Goal: Information Seeking & Learning: Learn about a topic

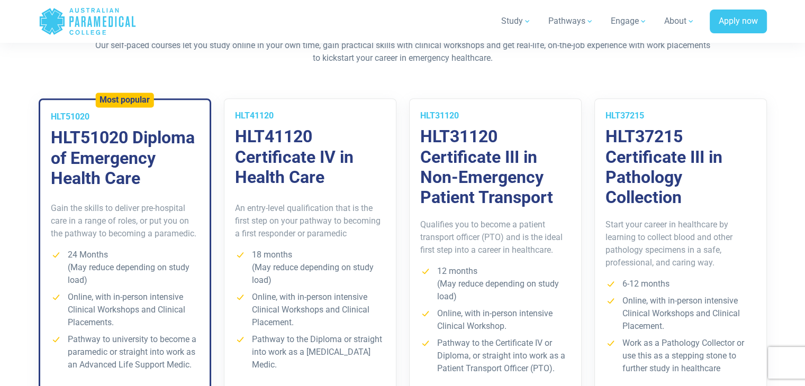
scroll to position [751, 0]
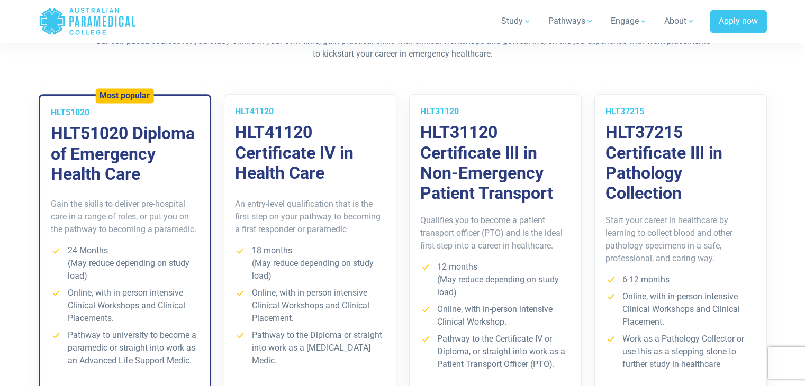
click at [352, 199] on p "An entry-level qualification that is the first step on your pathway to becoming…" at bounding box center [310, 217] width 150 height 38
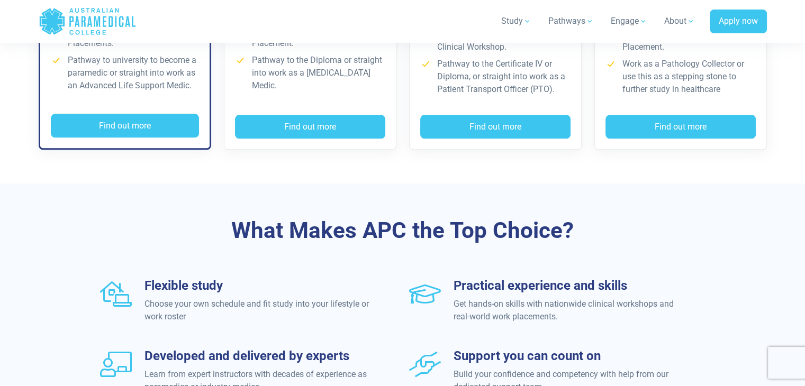
scroll to position [895, 0]
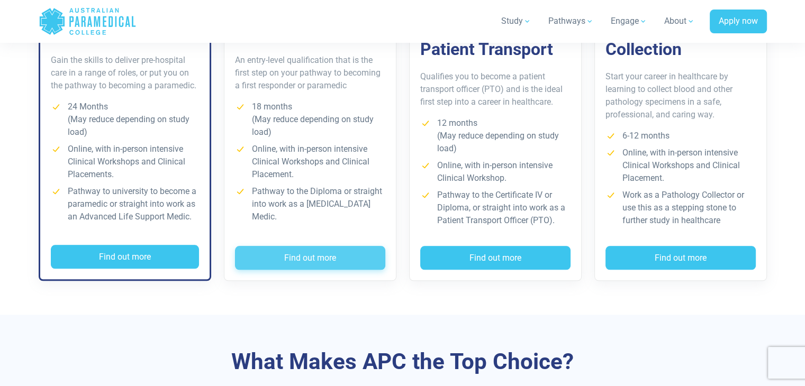
click at [311, 261] on button "Find out more" at bounding box center [310, 258] width 150 height 24
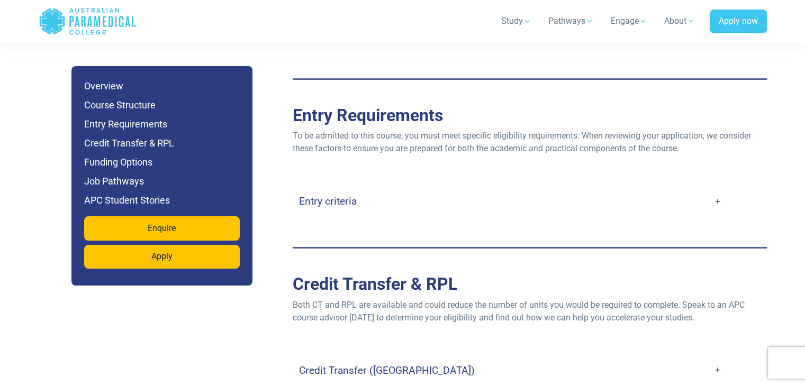
scroll to position [2156, 0]
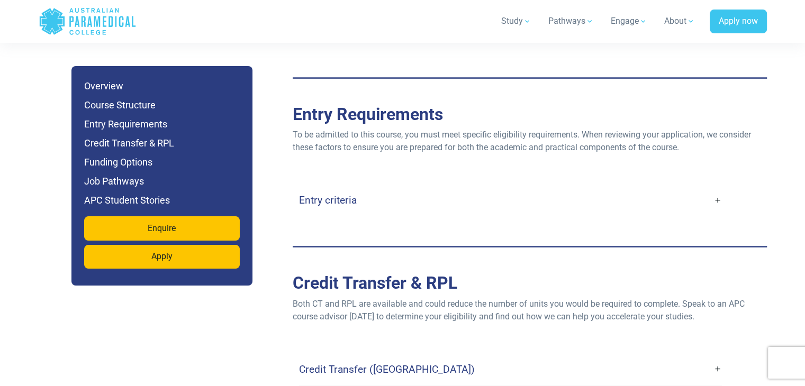
click at [709, 188] on link "Entry criteria" at bounding box center [510, 200] width 423 height 25
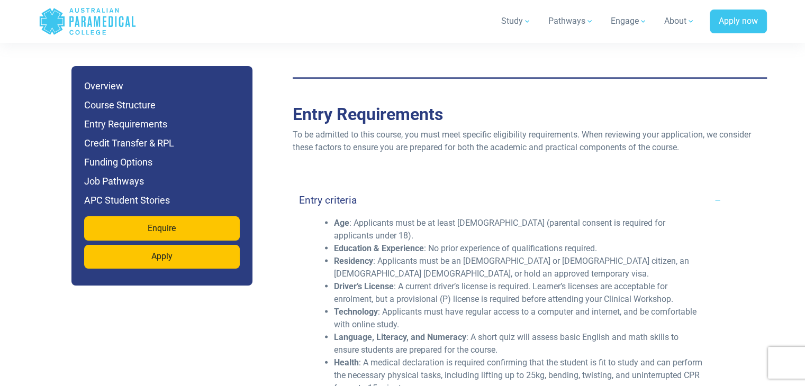
click at [709, 188] on link "Entry criteria" at bounding box center [510, 200] width 423 height 25
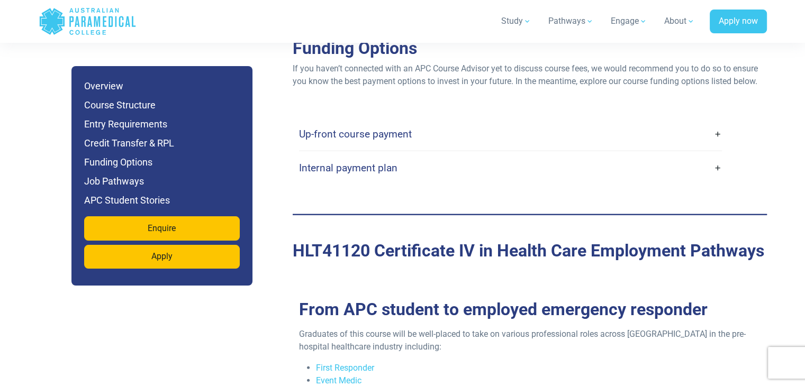
scroll to position [2594, 0]
click at [722, 117] on div "Up-front course payment Many students choose to pay for their course upfront as…" at bounding box center [529, 150] width 461 height 67
click at [715, 122] on link "Up-front course payment" at bounding box center [510, 134] width 423 height 25
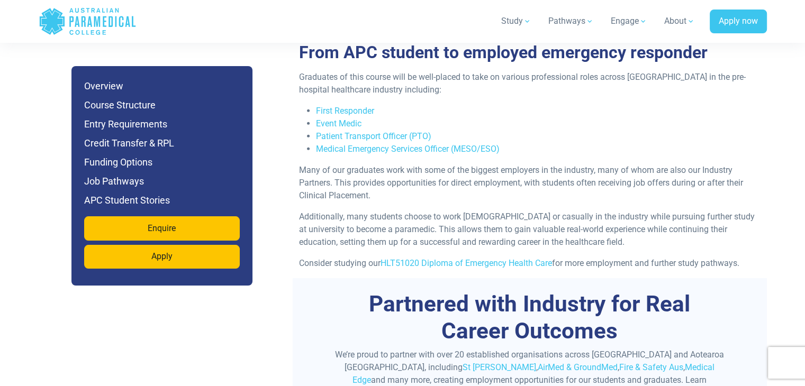
scroll to position [2934, 0]
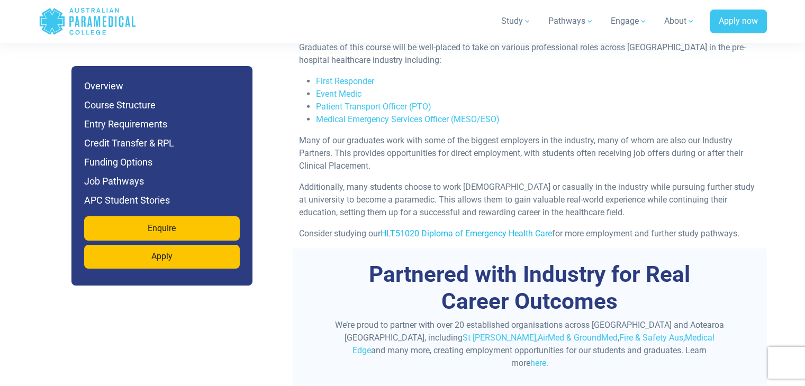
click at [518, 229] on link "HLT51020 Diploma of Emergency Health Care" at bounding box center [465, 234] width 171 height 10
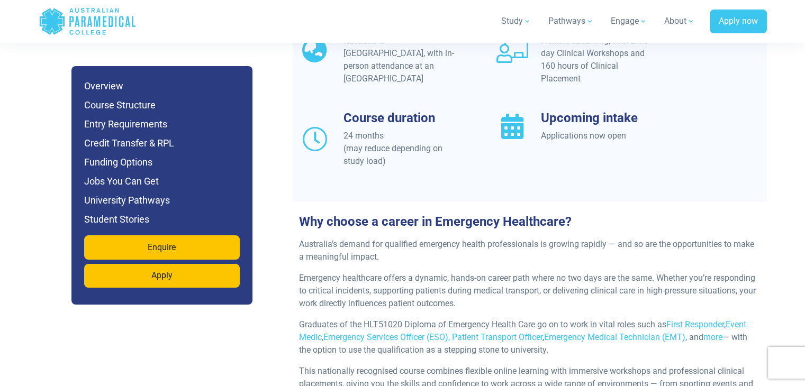
scroll to position [1034, 0]
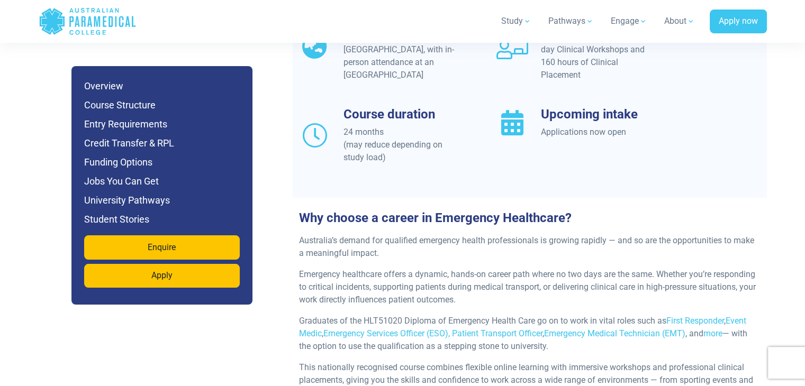
click at [539, 274] on p "Emergency healthcare offers a dynamic, hands-on career path where no two days a…" at bounding box center [529, 287] width 461 height 38
click at [612, 329] on link "Emergency Medical Technician (EMT)" at bounding box center [614, 334] width 141 height 10
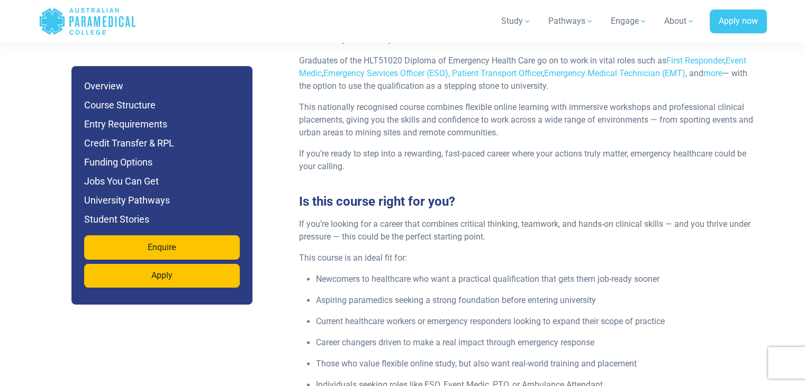
scroll to position [1293, 0]
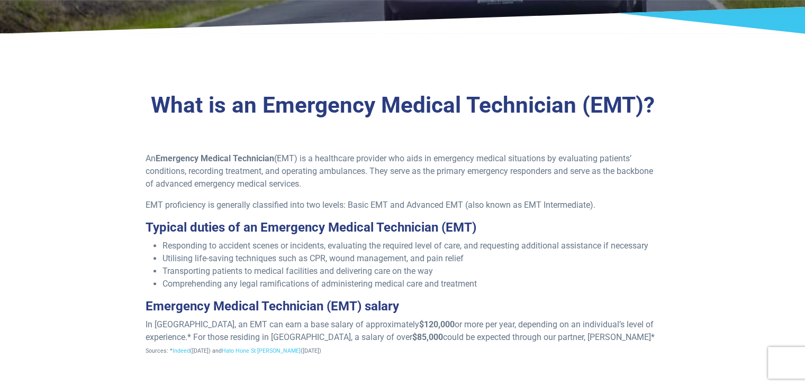
scroll to position [301, 0]
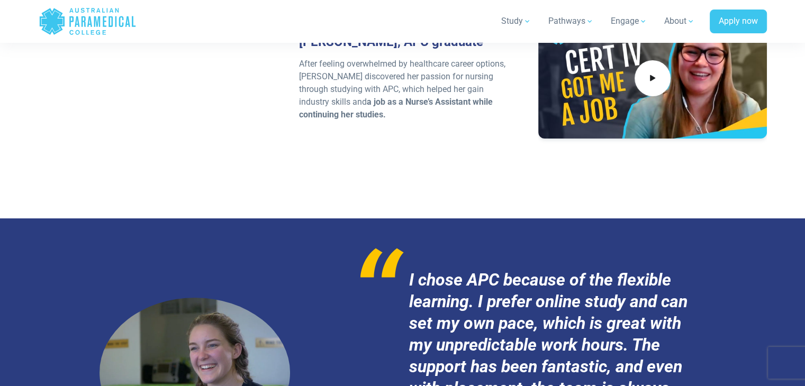
scroll to position [3930, 0]
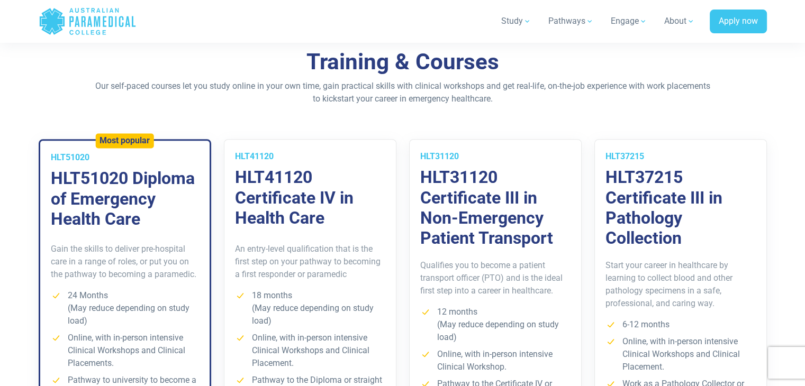
scroll to position [635, 0]
